Goal: Find specific page/section: Find specific page/section

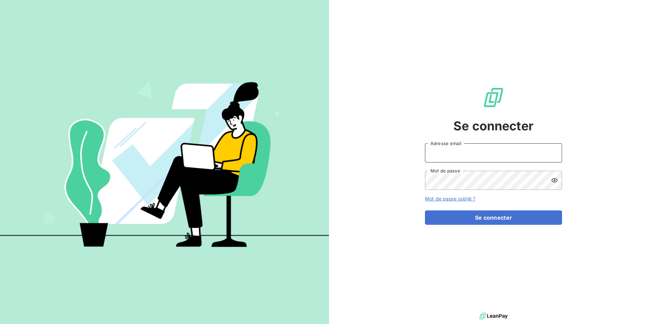
click at [454, 156] on input "Adresse email" at bounding box center [493, 152] width 137 height 19
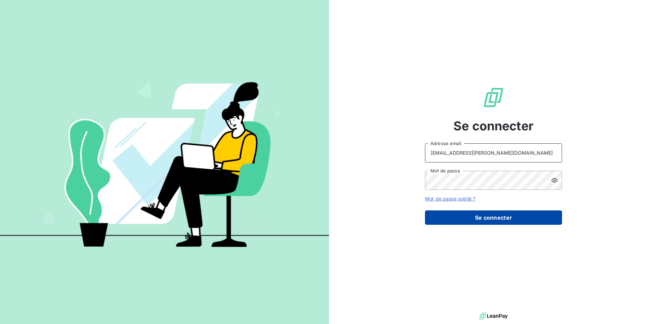
type input "clientsromibretagne@monier-environnement.com"
click at [462, 213] on button "Se connecter" at bounding box center [493, 218] width 137 height 14
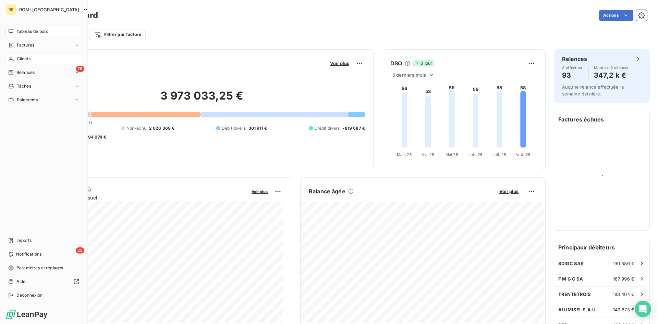
click at [26, 57] on span "Clients" at bounding box center [24, 59] width 14 height 6
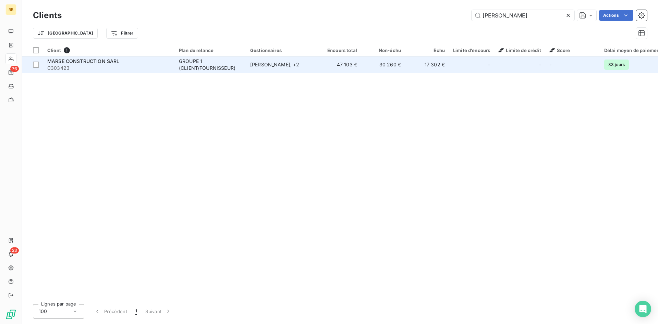
type input "[PERSON_NAME]"
click at [175, 70] on td "GROUPE 1 (CLIENT/FOURNISSEUR)" at bounding box center [210, 65] width 71 height 16
